Goal: Information Seeking & Learning: Learn about a topic

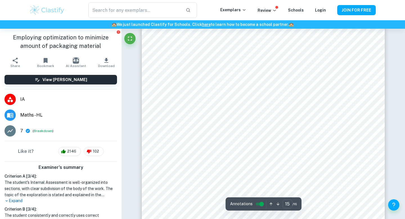
scroll to position [5042, 0]
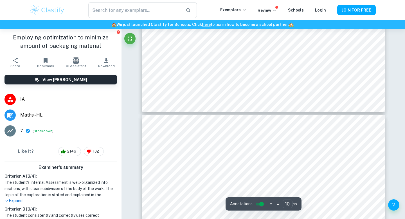
type input "9"
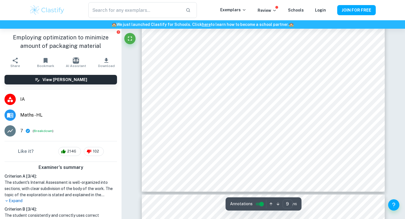
scroll to position [3070, 0]
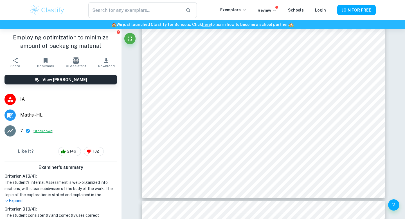
click at [47, 132] on button "Breakdown" at bounding box center [43, 130] width 19 height 5
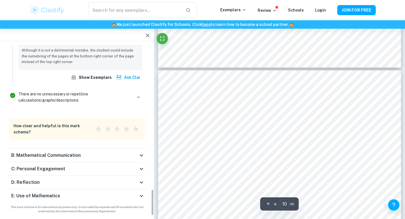
scroll to position [3128, 0]
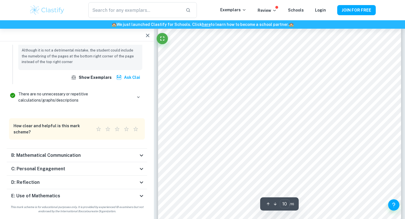
click at [53, 196] on h6 "E: Use of Mathematics" at bounding box center [35, 195] width 49 height 7
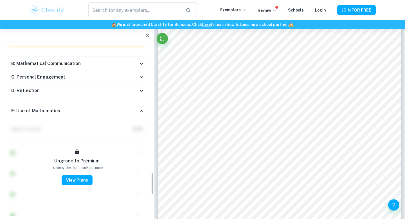
scroll to position [1008, 0]
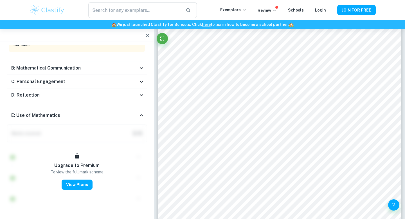
click at [66, 98] on div "D: Reflection" at bounding box center [74, 95] width 127 height 7
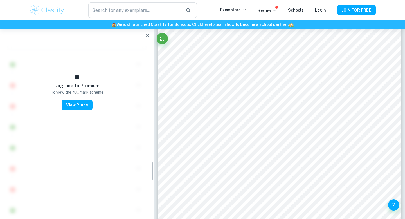
scroll to position [1090, 0]
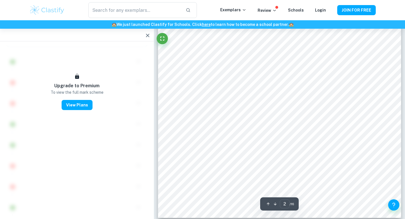
type input "1"
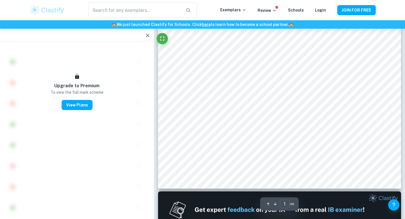
scroll to position [0, 0]
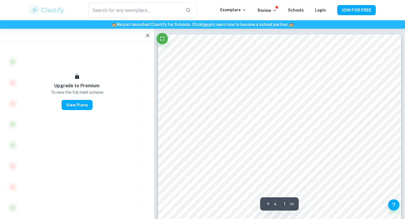
click at [146, 33] on icon "button" at bounding box center [147, 35] width 7 height 7
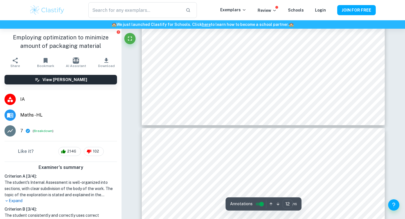
scroll to position [4182, 0]
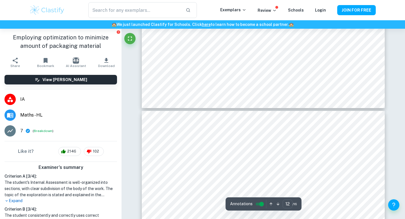
type input "13"
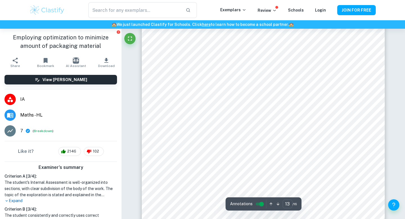
scroll to position [4307, 0]
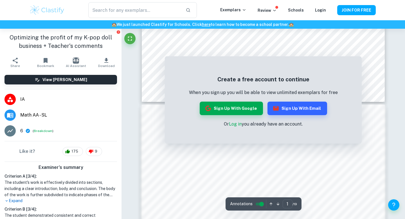
scroll to position [314, 0]
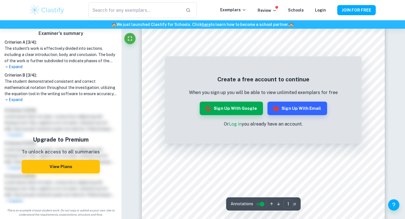
scroll to position [44, 0]
